Goal: Information Seeking & Learning: Learn about a topic

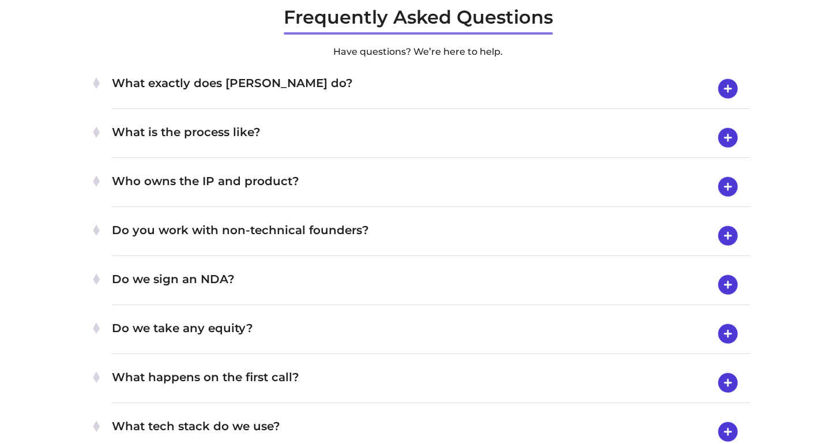
scroll to position [3640, 0]
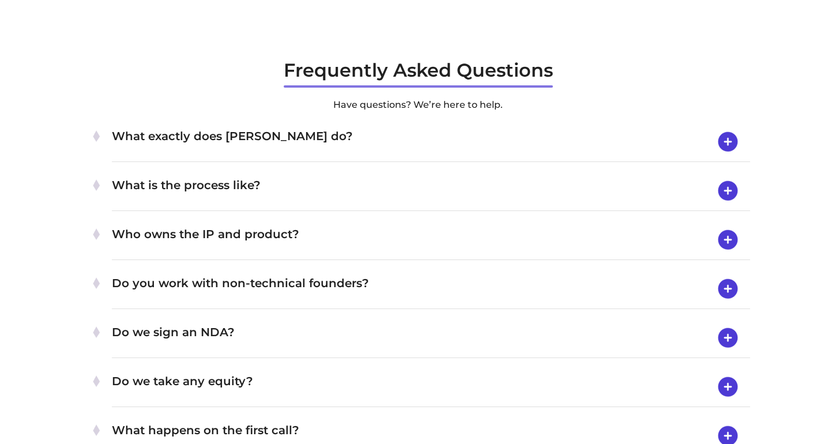
click at [377, 228] on h4 "Who owns the IP and product?" at bounding box center [431, 240] width 638 height 30
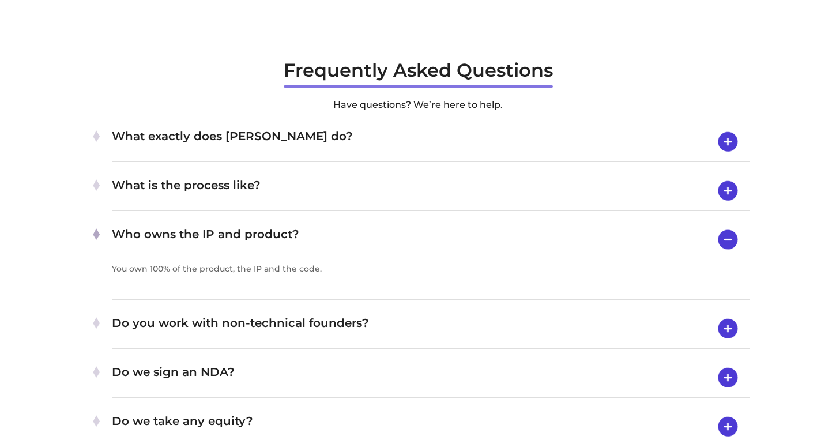
click at [377, 228] on h4 "Who owns the IP and product?" at bounding box center [431, 239] width 638 height 29
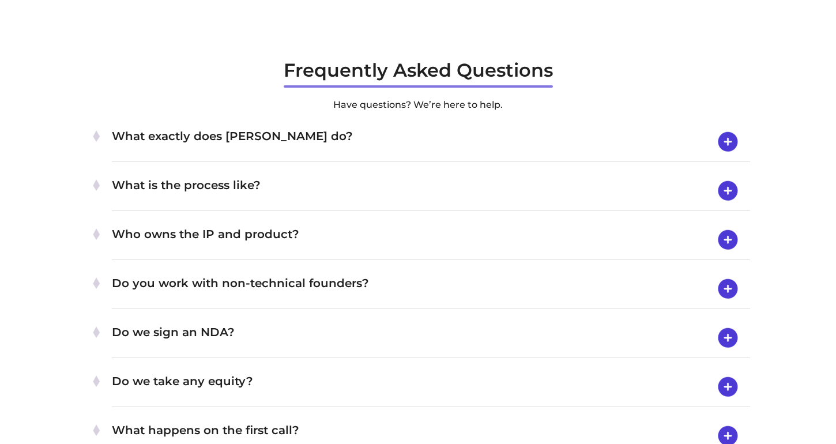
click at [377, 228] on h4 "Who owns the IP and product?" at bounding box center [431, 240] width 638 height 30
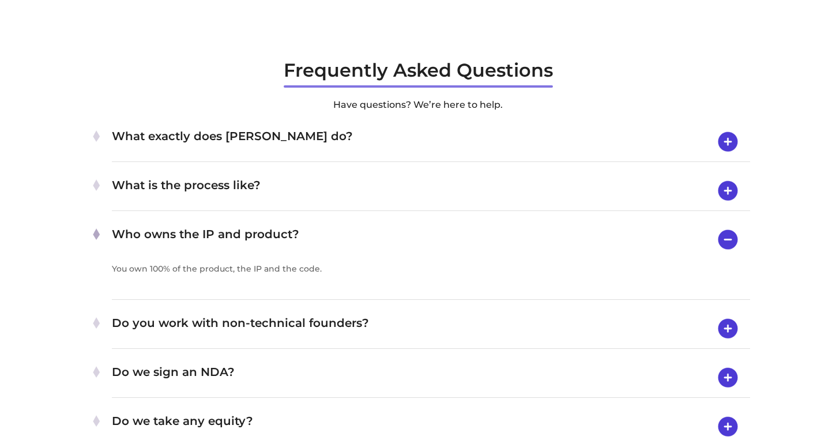
click at [377, 228] on h4 "Who owns the IP and product?" at bounding box center [431, 239] width 638 height 29
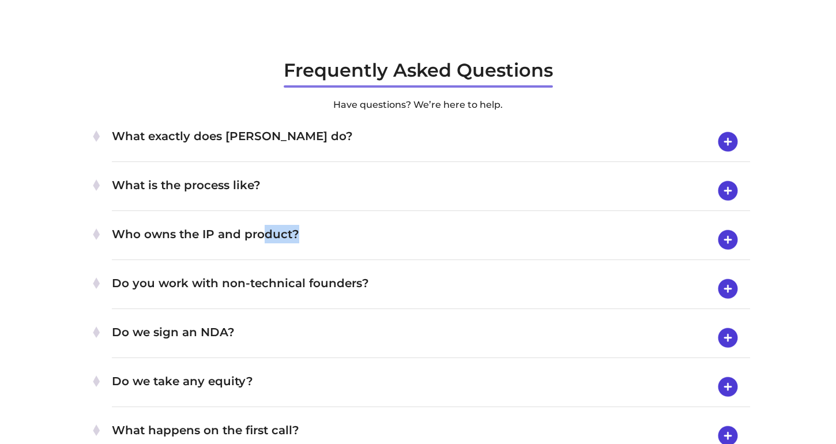
click at [393, 269] on div "Do you work with non-technical founders? Absolutely. We guide non-technical fou…" at bounding box center [431, 289] width 638 height 40
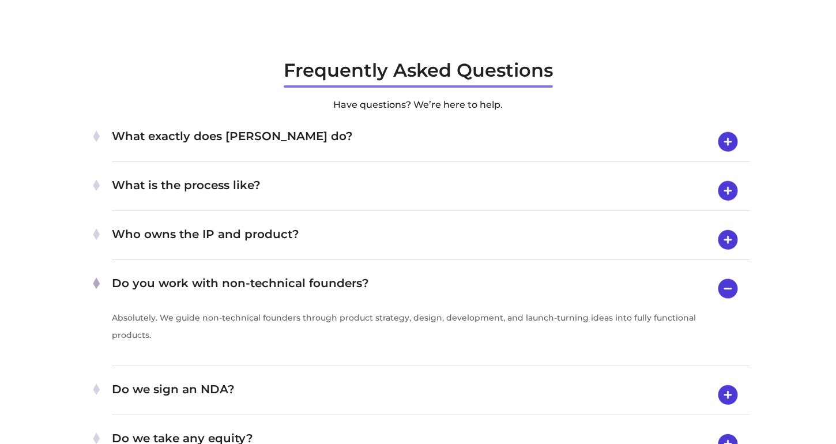
click at [393, 269] on div "Do you work with non-technical founders? Absolutely. We guide non-technical fou…" at bounding box center [431, 317] width 638 height 97
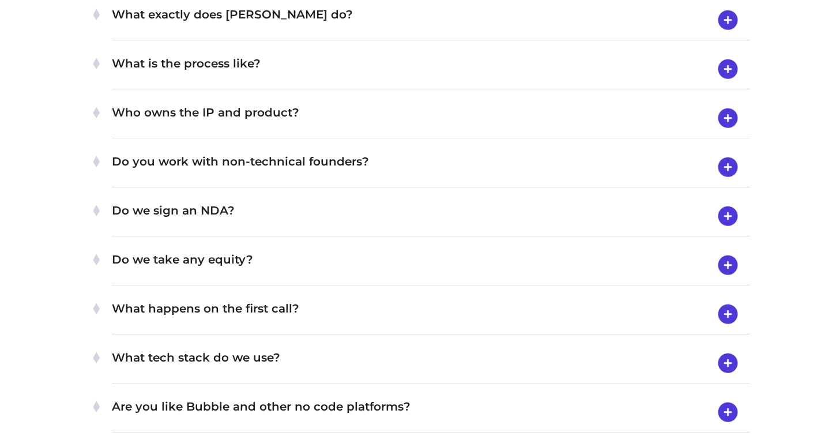
scroll to position [3765, 0]
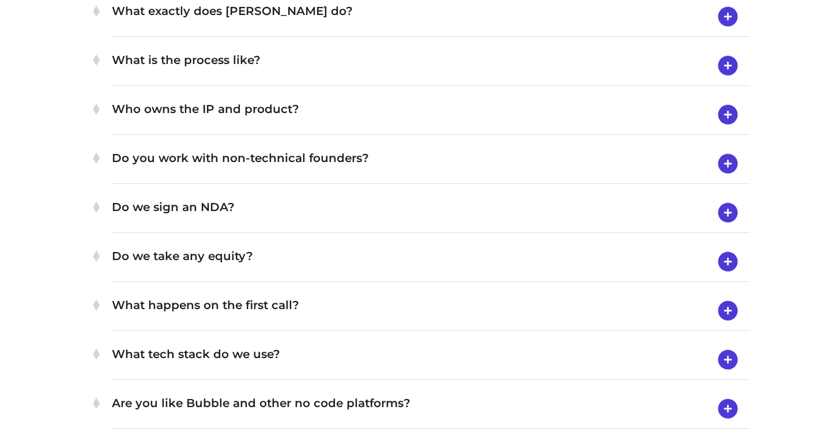
click at [384, 259] on h4 "Do we take any equity?" at bounding box center [431, 262] width 638 height 30
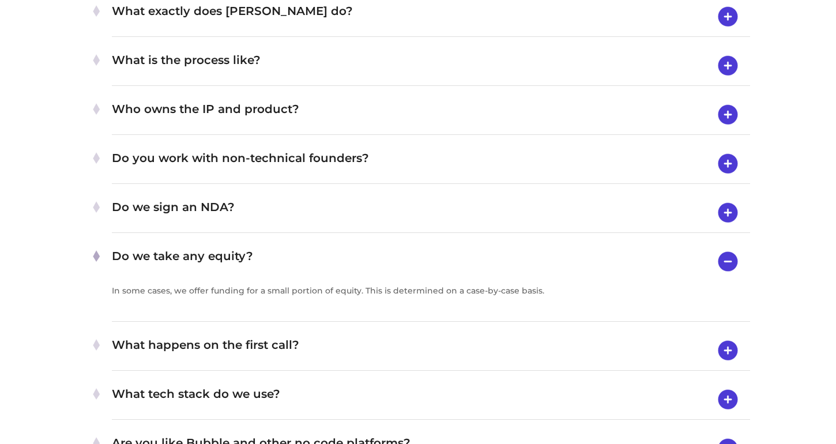
click at [384, 259] on h4 "Do we take any equity?" at bounding box center [431, 261] width 638 height 29
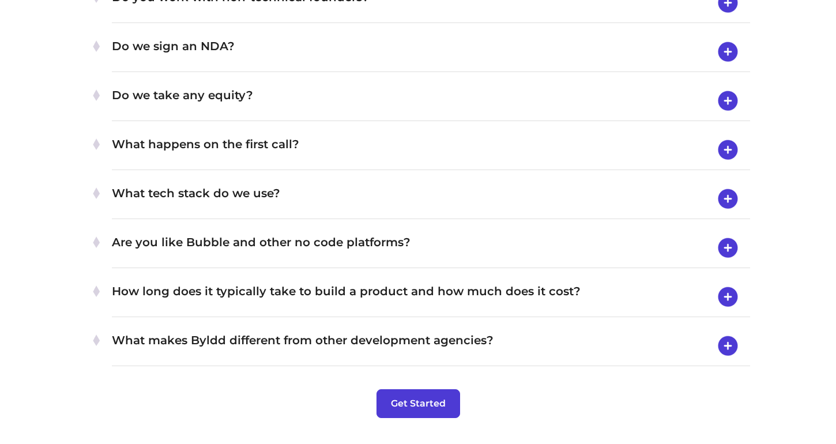
scroll to position [3927, 0]
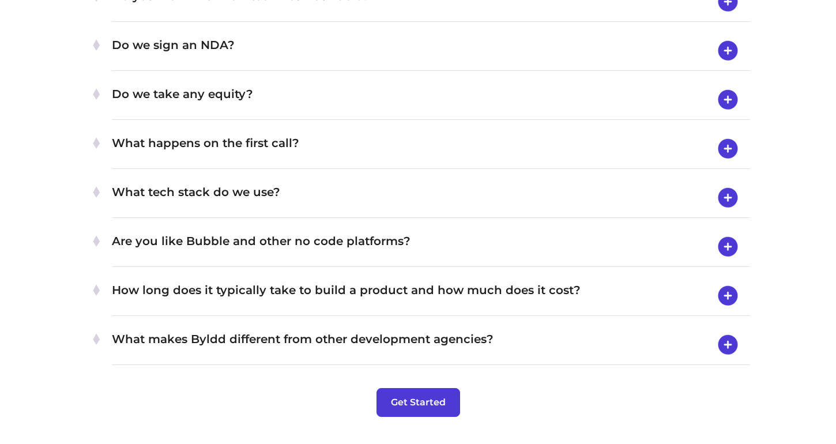
click at [440, 237] on h4 "Are you like Bubble and other no code platforms?" at bounding box center [431, 247] width 638 height 30
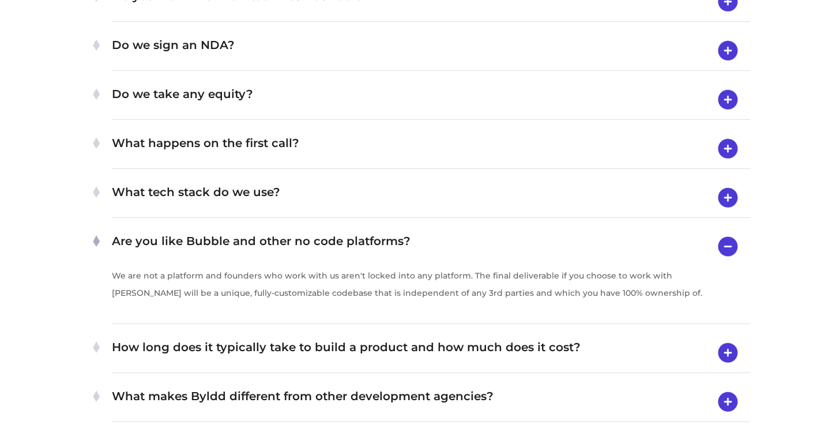
click at [440, 237] on h4 "Are you like Bubble and other no code platforms?" at bounding box center [431, 246] width 638 height 29
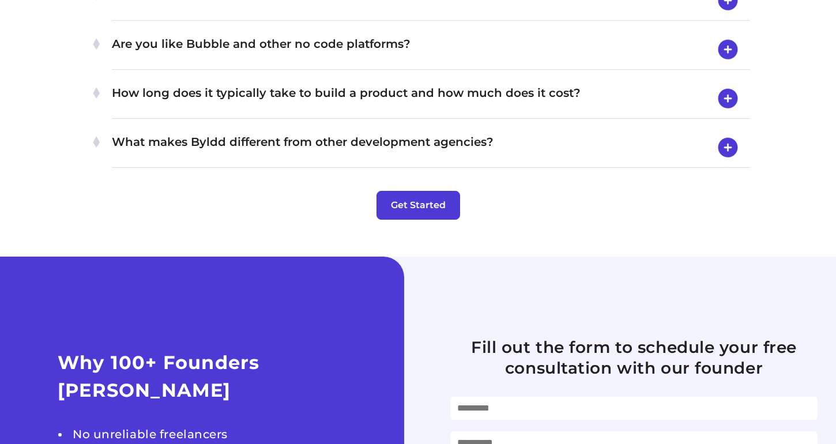
scroll to position [4130, 0]
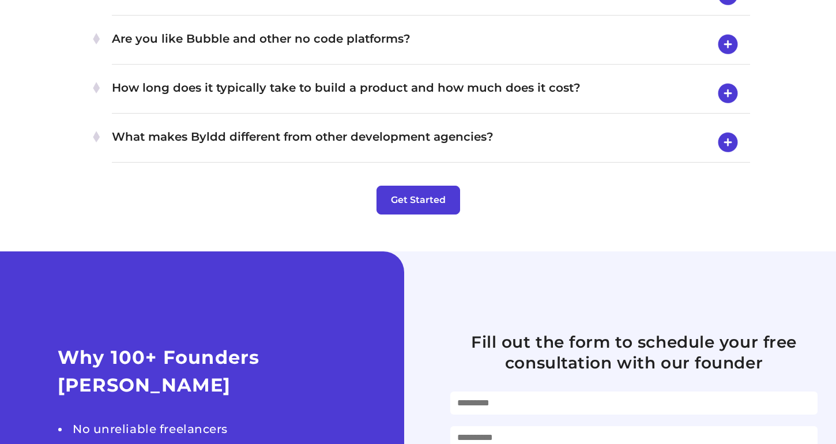
click at [472, 132] on h4 "What makes Byldd different from other development agencies?" at bounding box center [431, 142] width 638 height 30
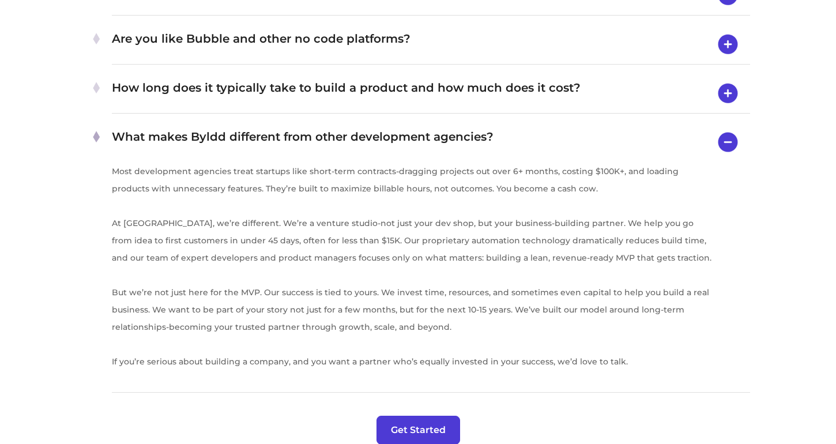
click at [472, 132] on h4 "What makes Byldd different from other development agencies?" at bounding box center [431, 141] width 638 height 29
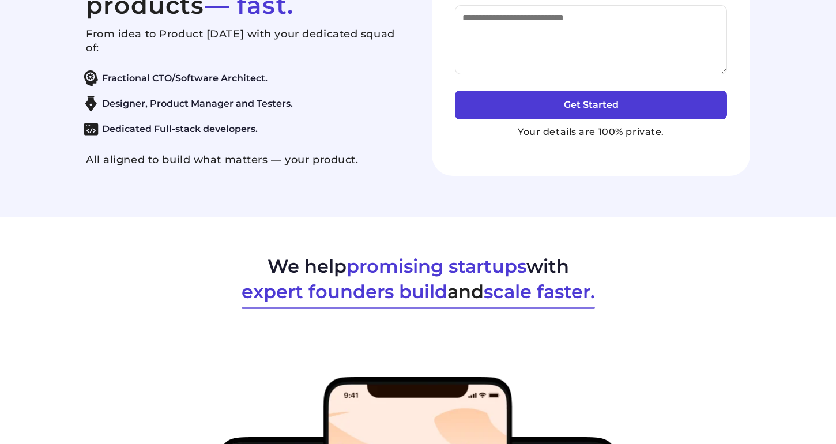
scroll to position [0, 0]
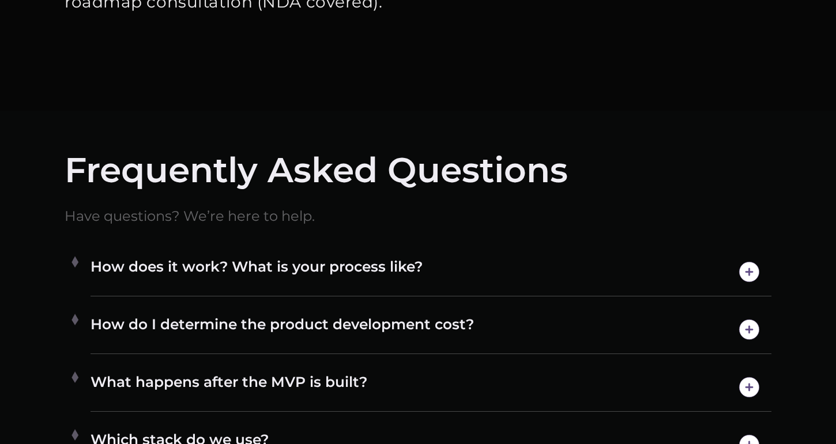
scroll to position [5812, 0]
click at [459, 269] on h4 "How does it work? What is your process like?" at bounding box center [431, 271] width 681 height 29
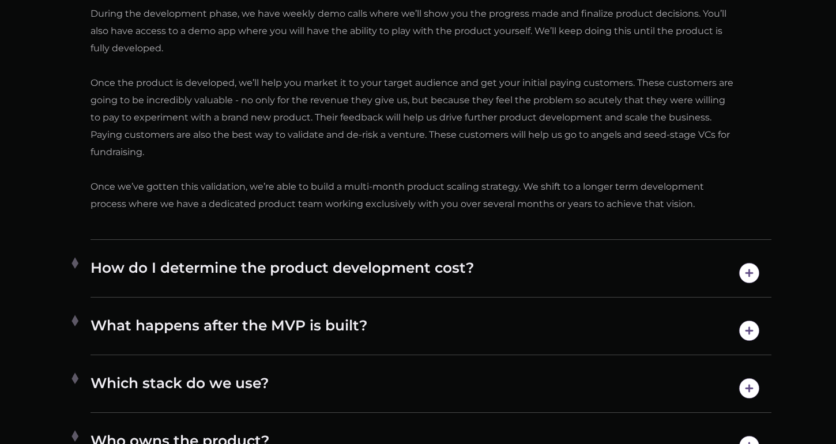
scroll to position [6465, 0]
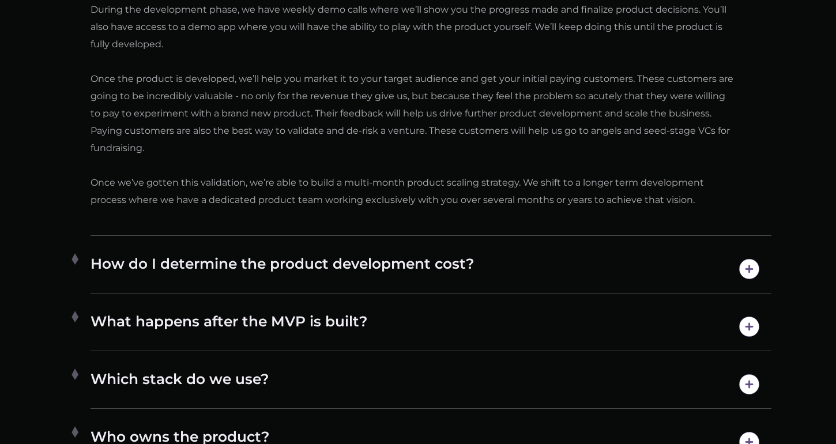
click at [534, 266] on h4 "How do I determine the product development cost?" at bounding box center [431, 268] width 681 height 29
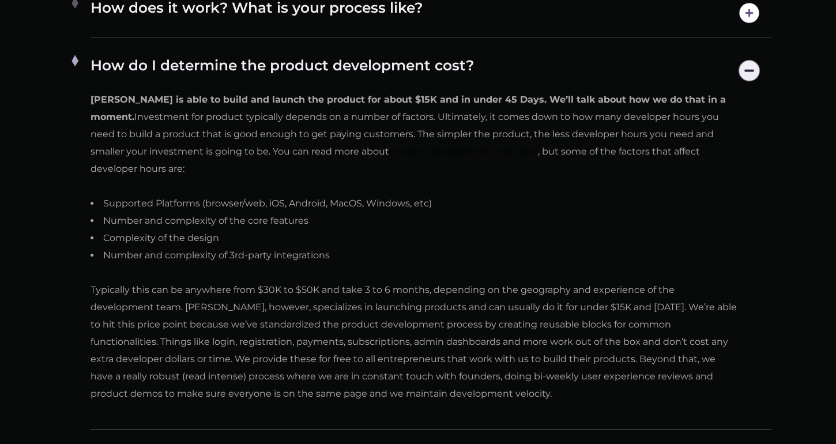
scroll to position [6071, 0]
